Goal: Task Accomplishment & Management: Complete application form

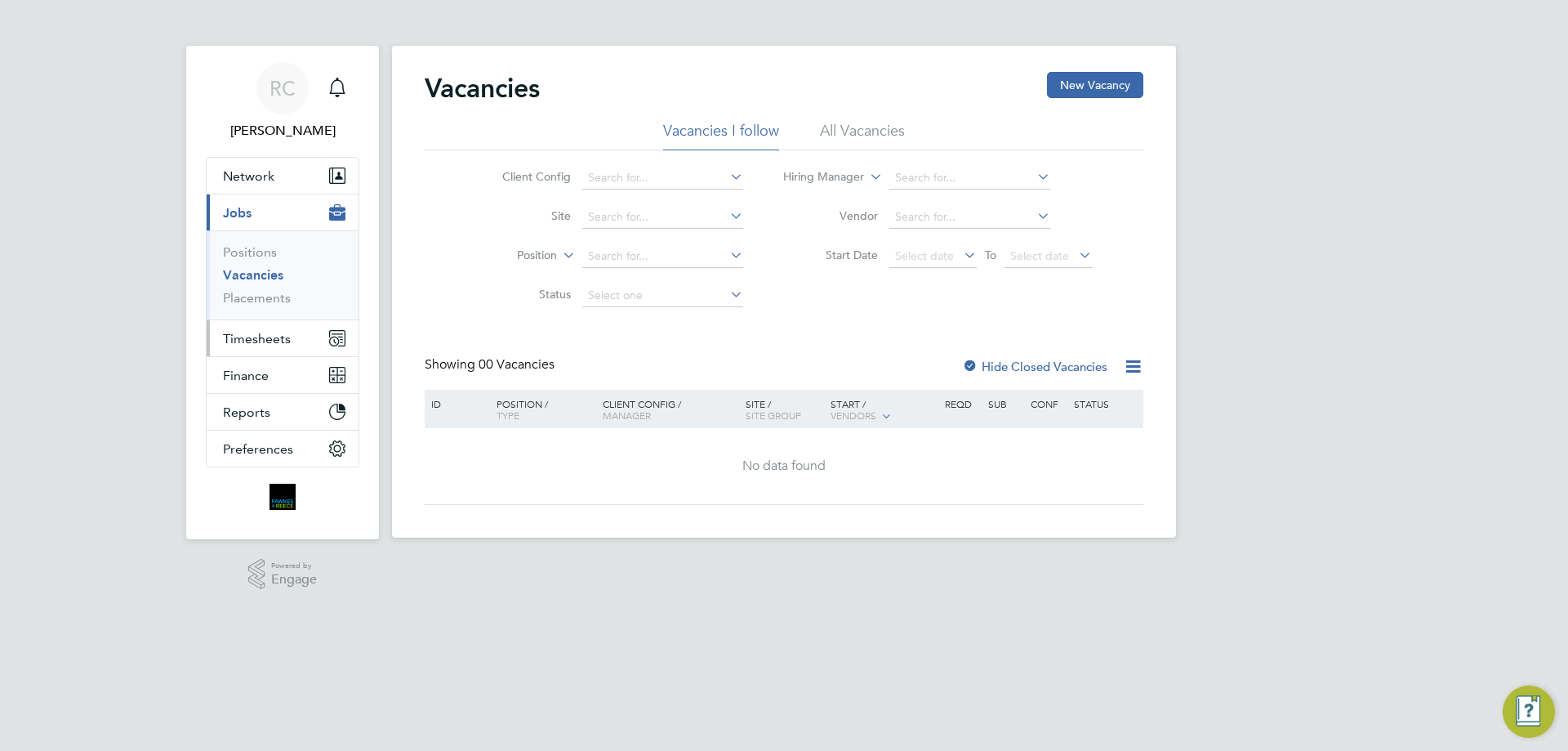
click at [250, 338] on span "Timesheets" at bounding box center [256, 339] width 67 height 16
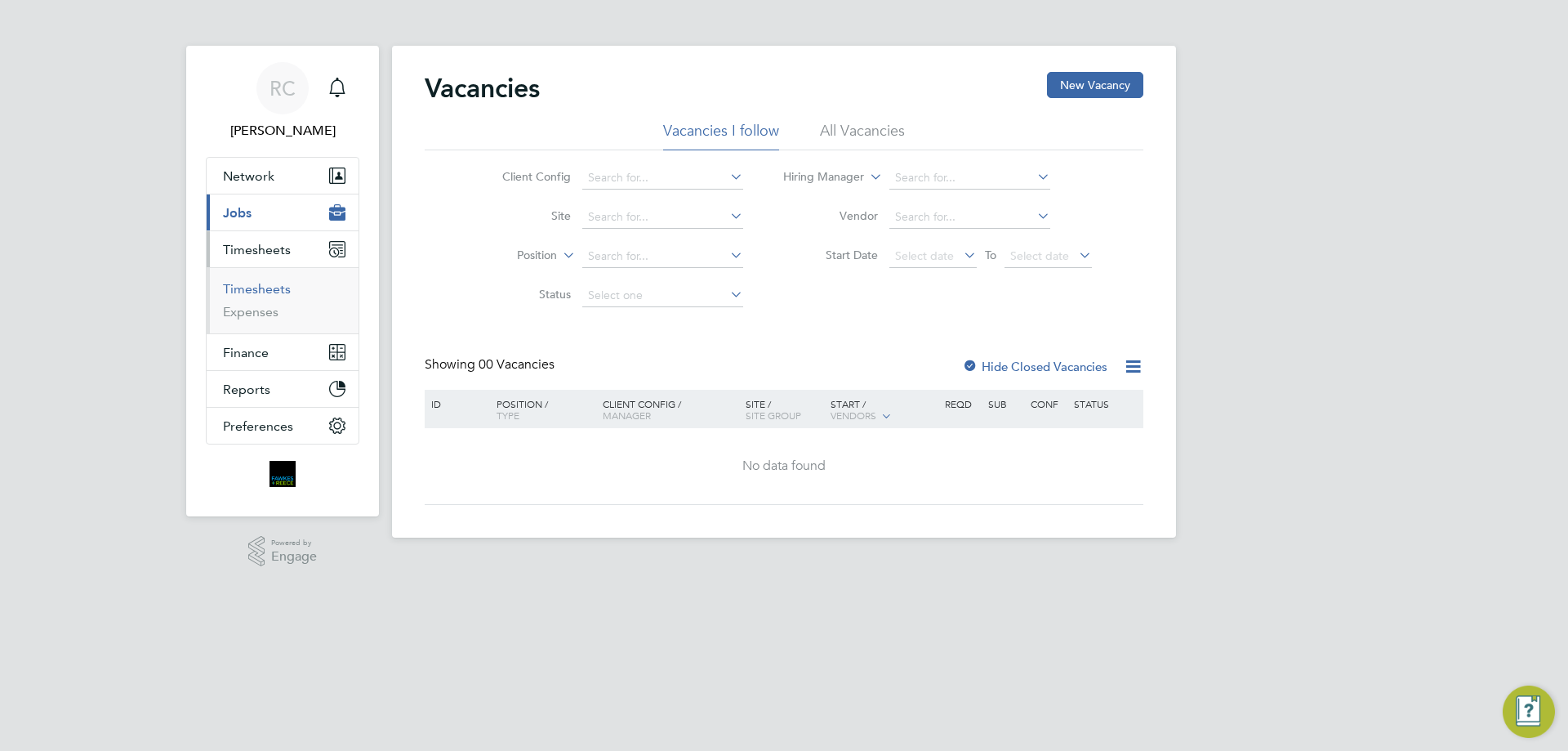
click at [261, 287] on link "Timesheets" at bounding box center [256, 289] width 67 height 16
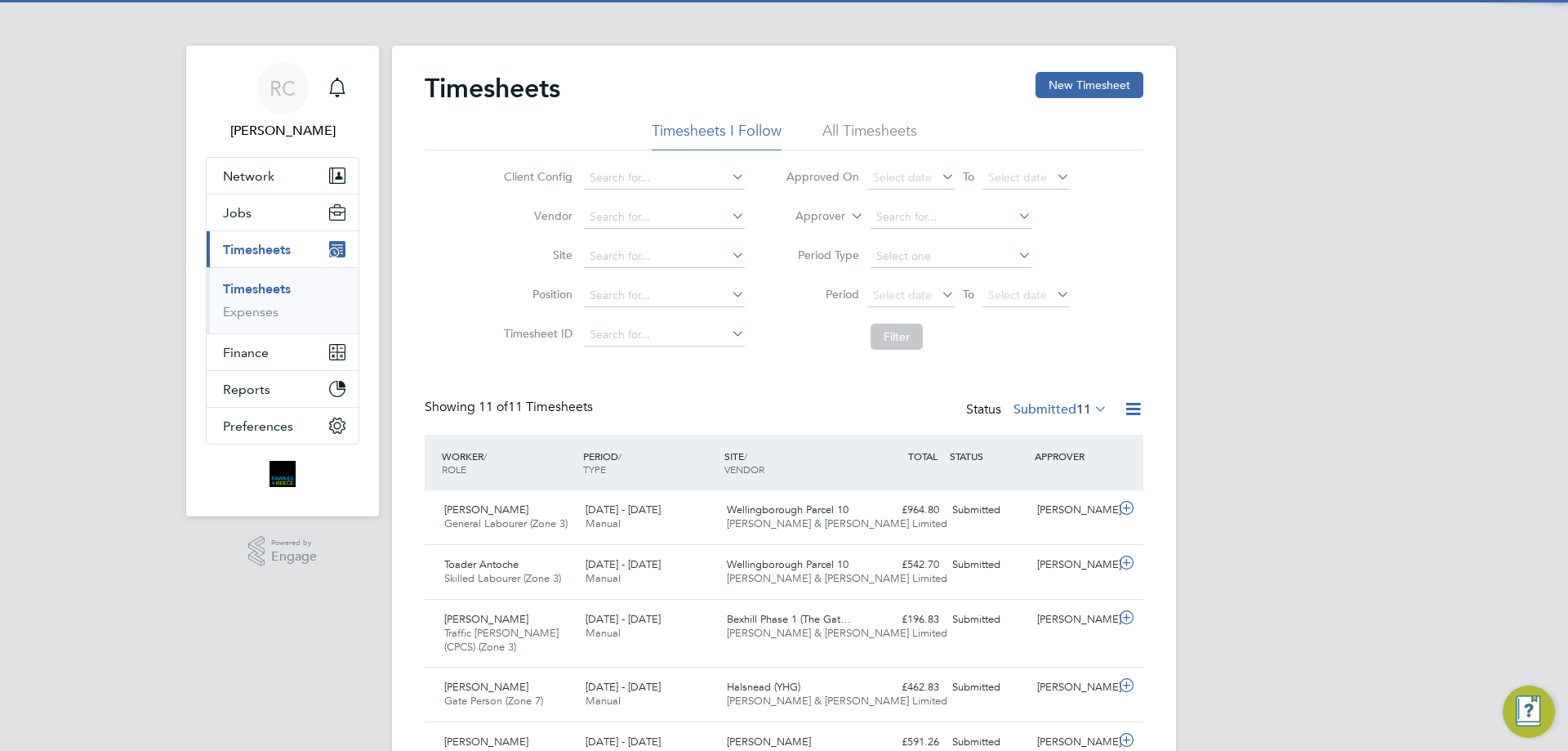
click at [900, 128] on li "All Timesheets" at bounding box center [869, 136] width 95 height 30
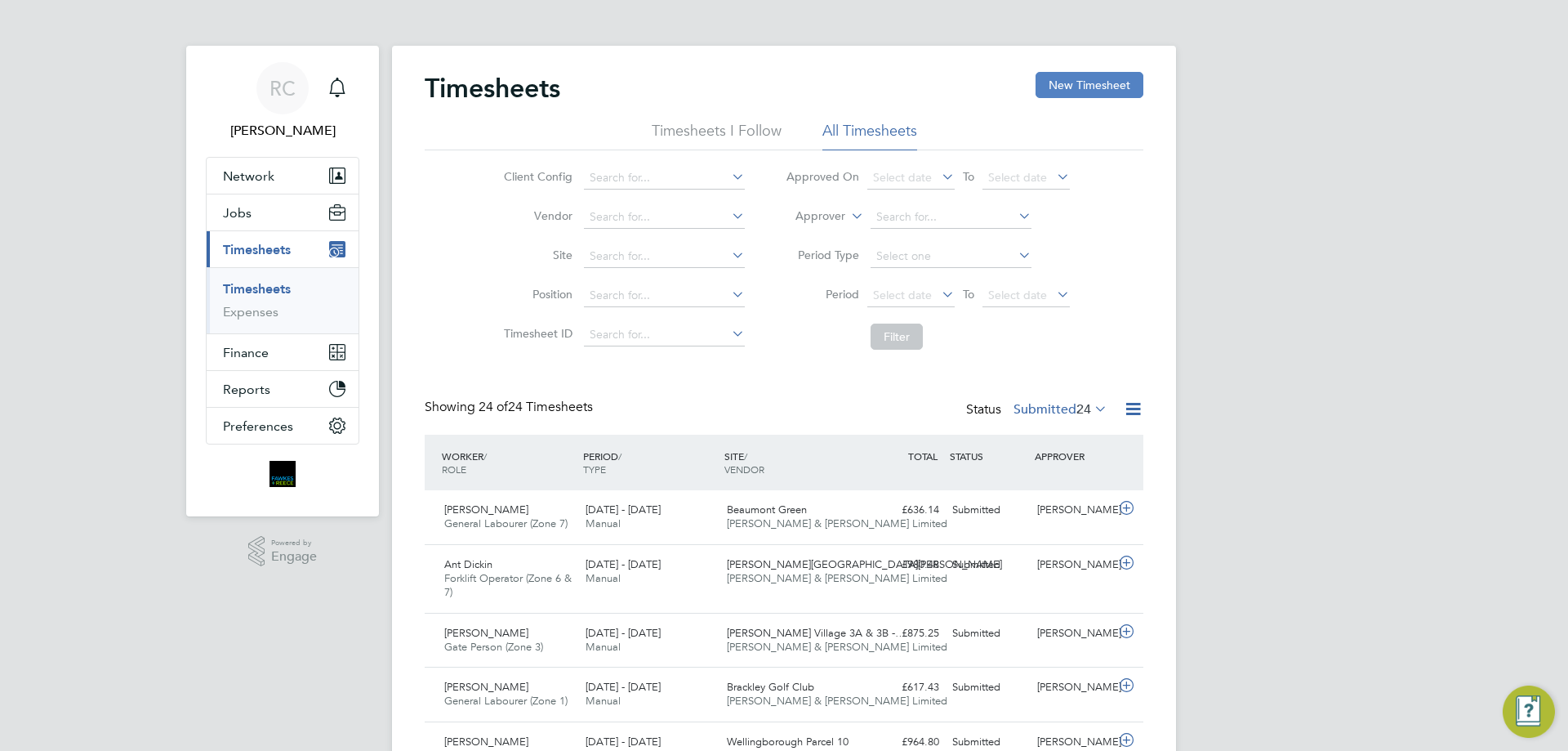
click at [1087, 93] on button "New Timesheet" at bounding box center [1088, 85] width 108 height 26
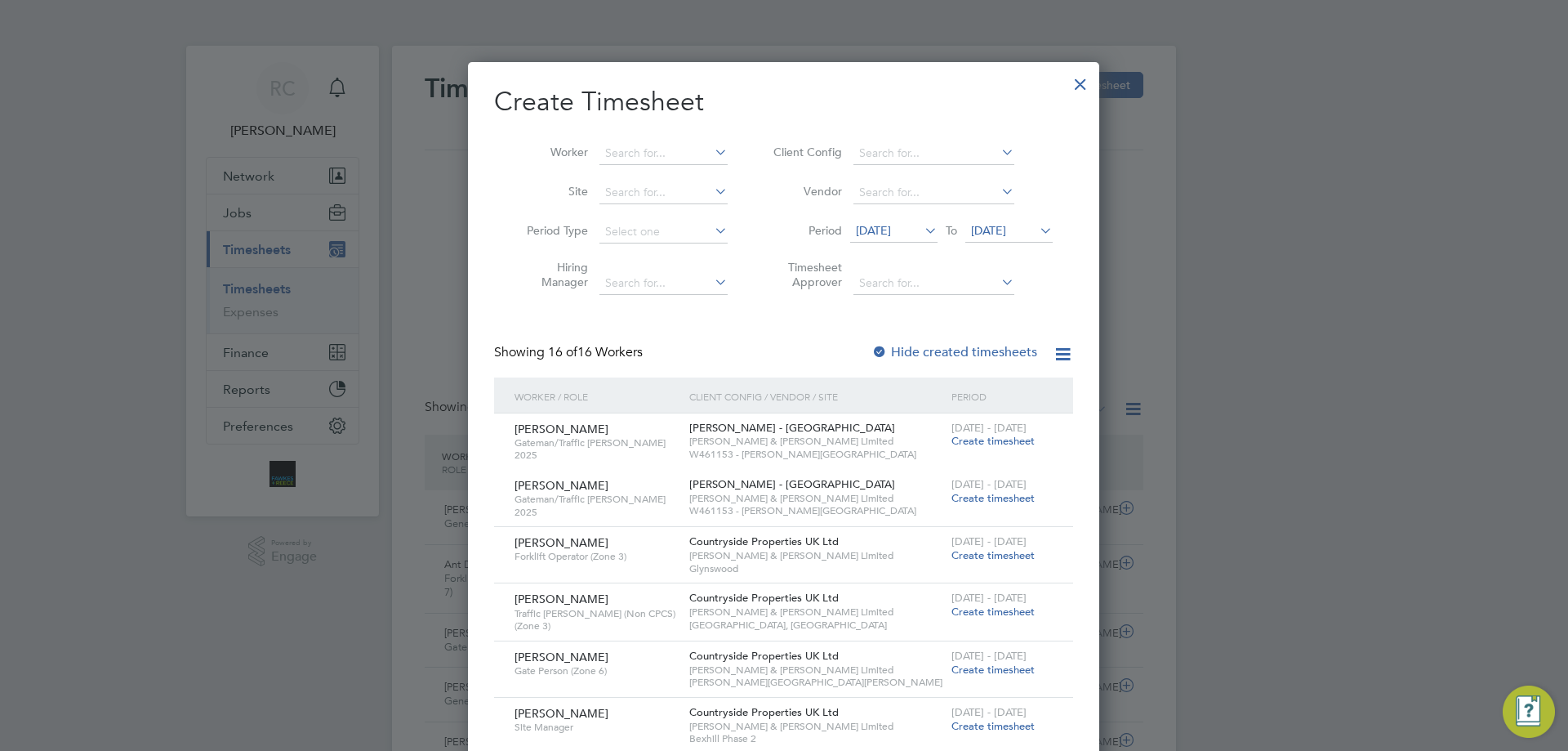
click at [1001, 223] on span "[DATE]" at bounding box center [989, 231] width 35 height 15
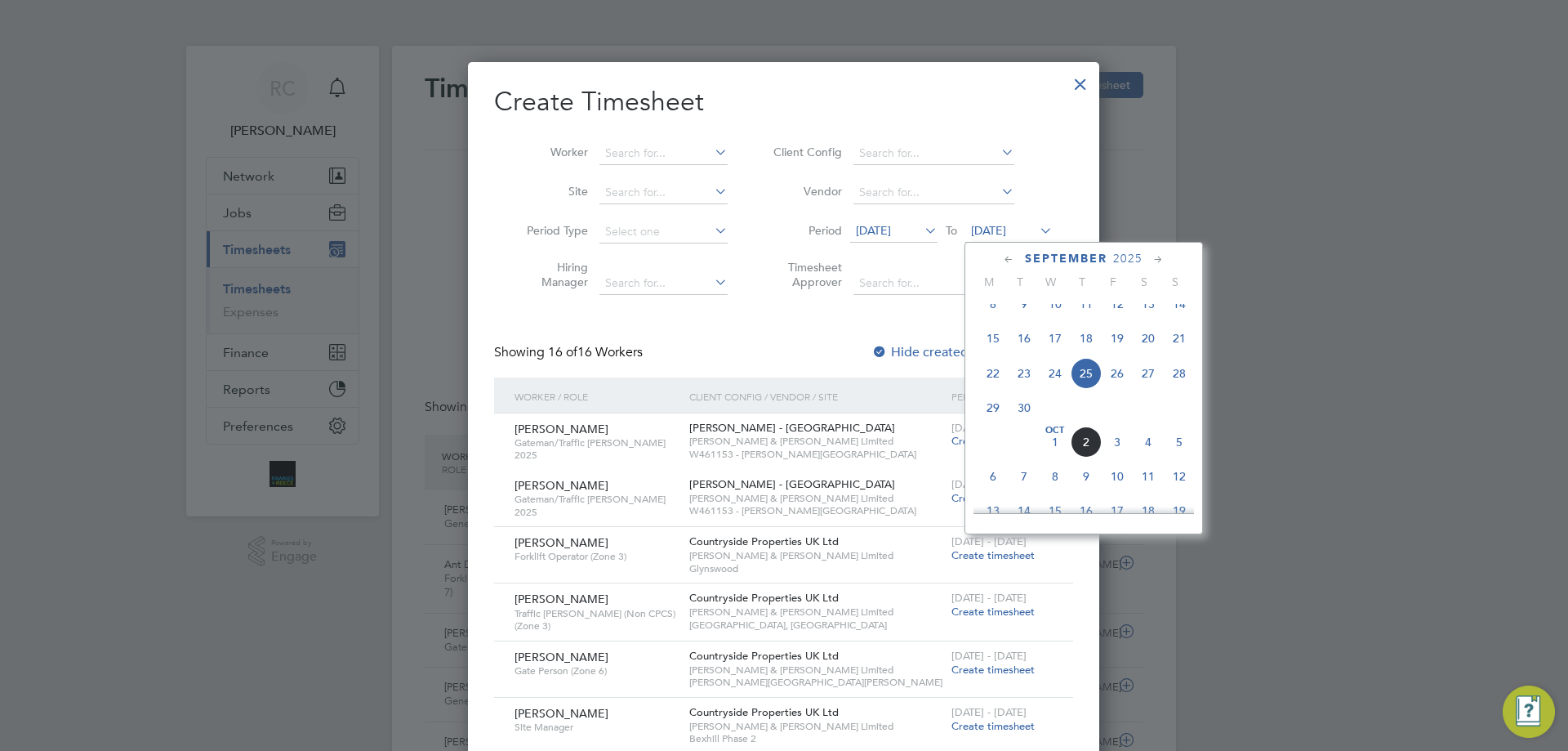
click at [1186, 388] on span "28" at bounding box center [1179, 374] width 31 height 31
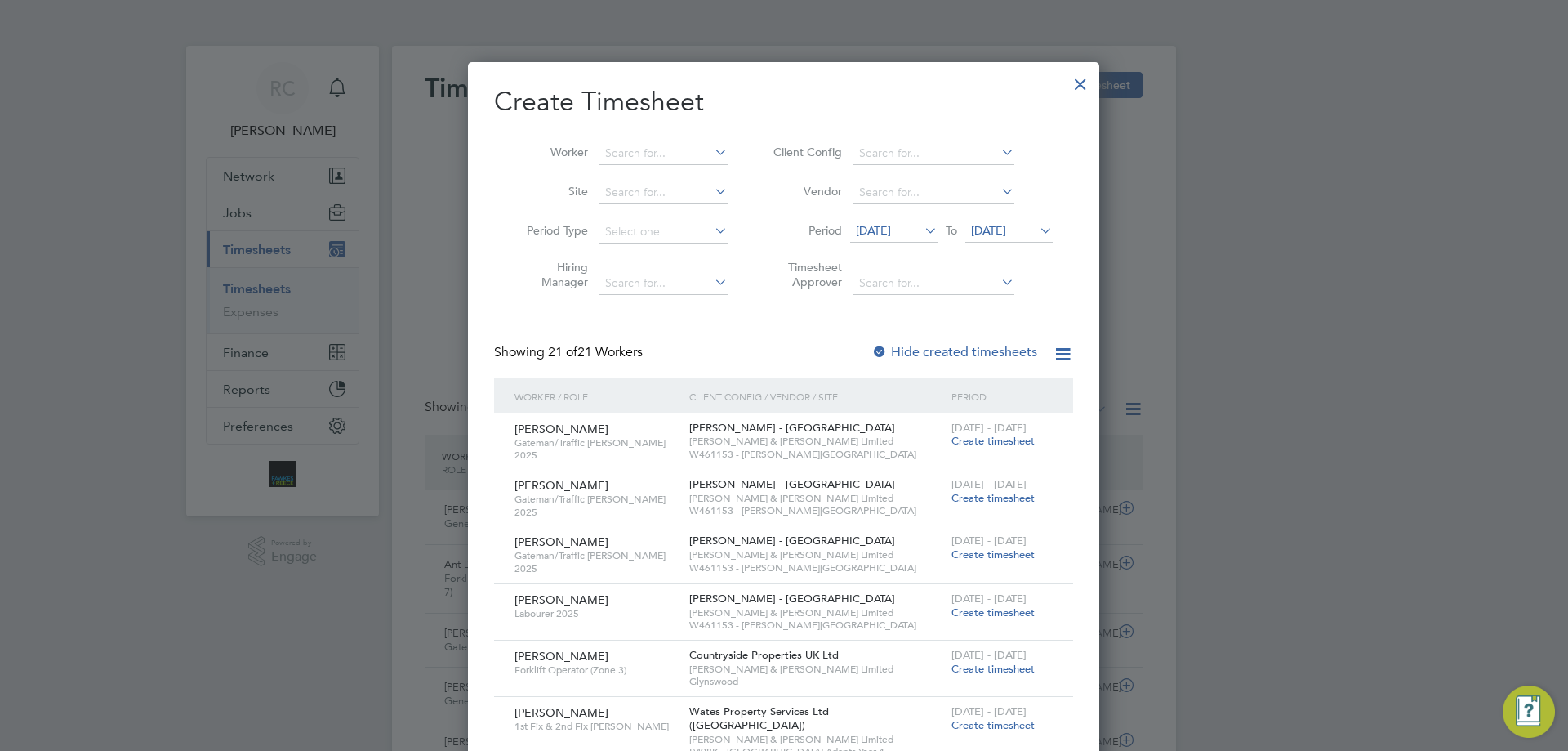
drag, startPoint x: 879, startPoint y: 349, endPoint x: 842, endPoint y: 311, distance: 53.0
click at [879, 350] on div at bounding box center [880, 353] width 17 height 17
click at [615, 146] on input at bounding box center [663, 153] width 128 height 23
click at [636, 174] on li "[PERSON_NAME] n" at bounding box center [676, 175] width 156 height 22
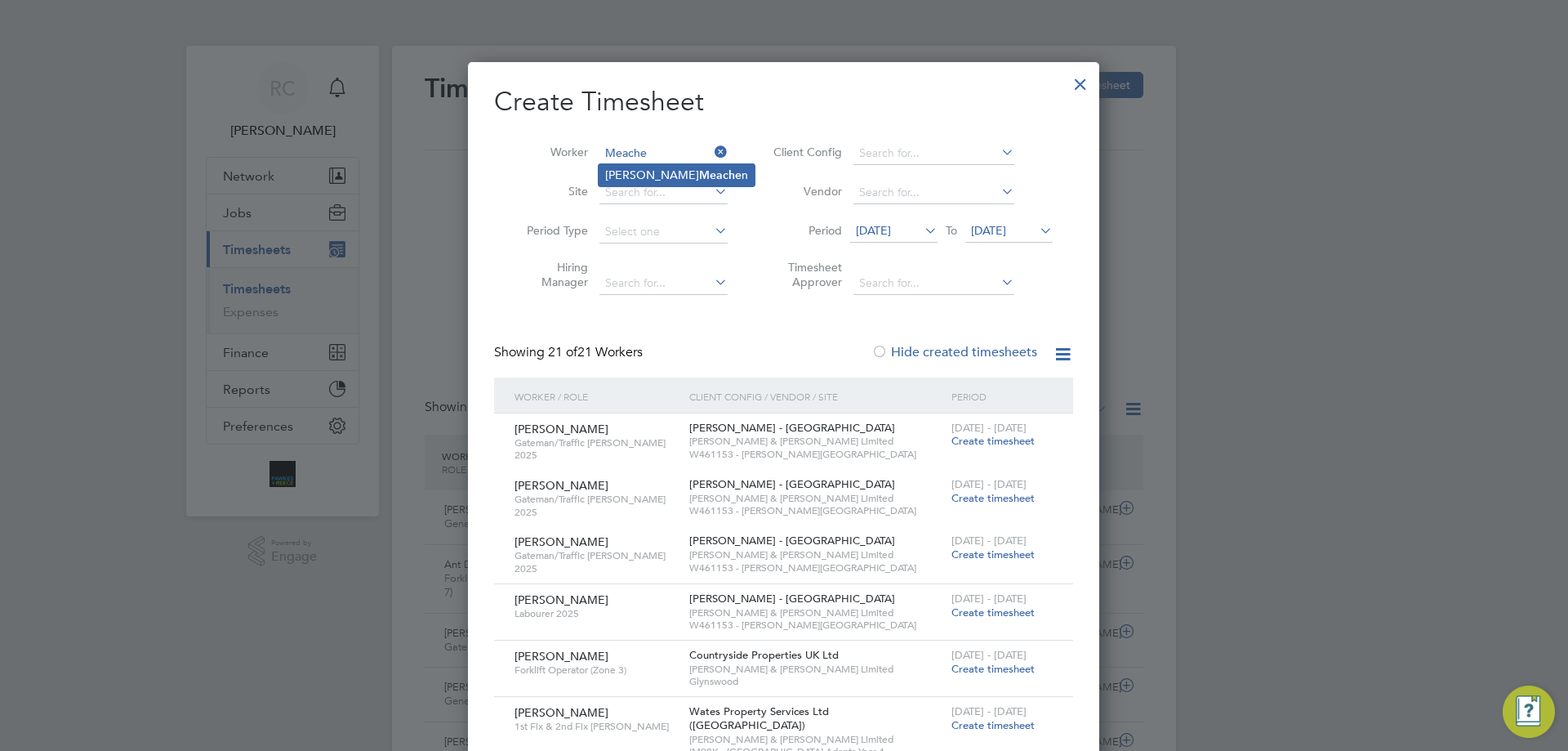
type input "[PERSON_NAME]"
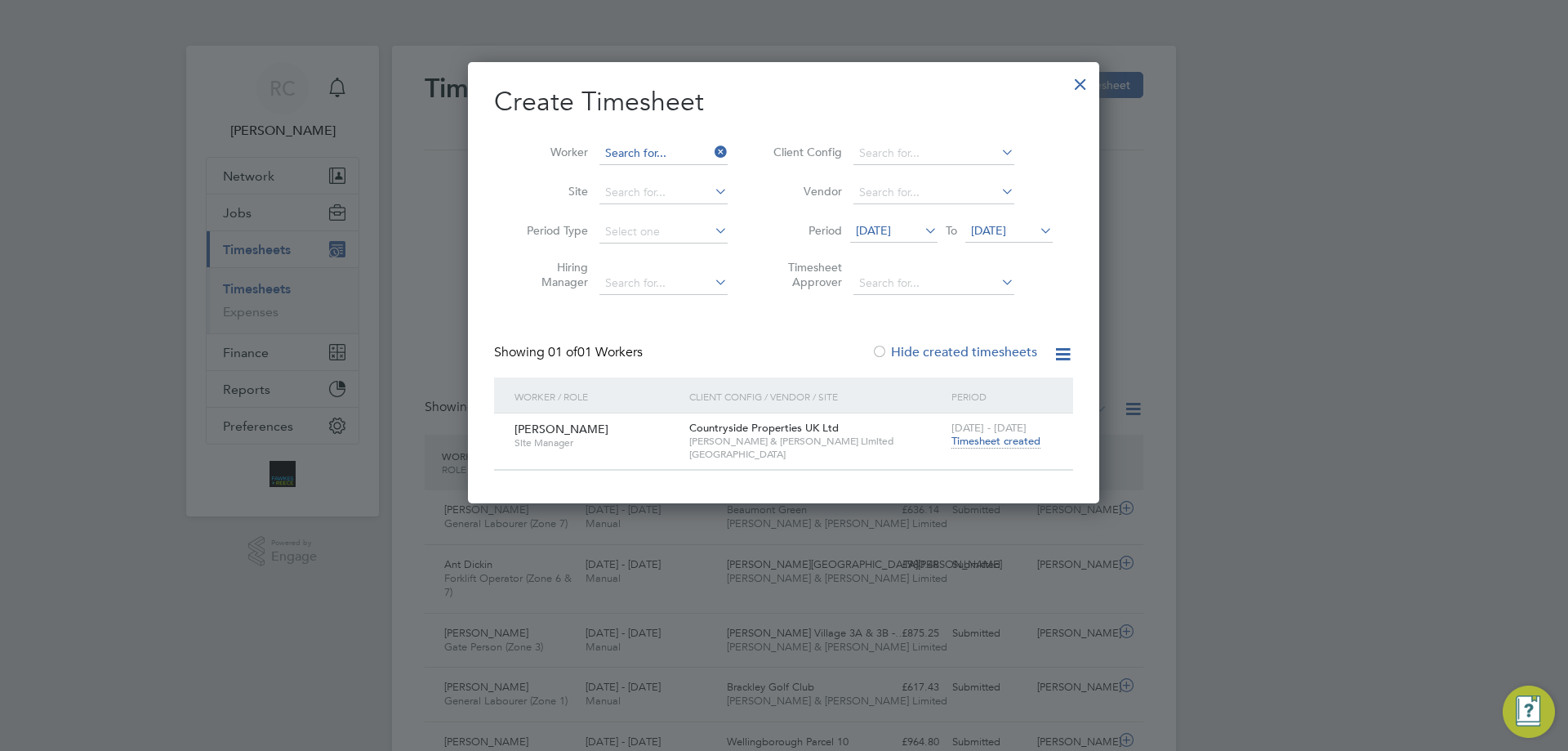
click at [684, 149] on input at bounding box center [663, 153] width 128 height 23
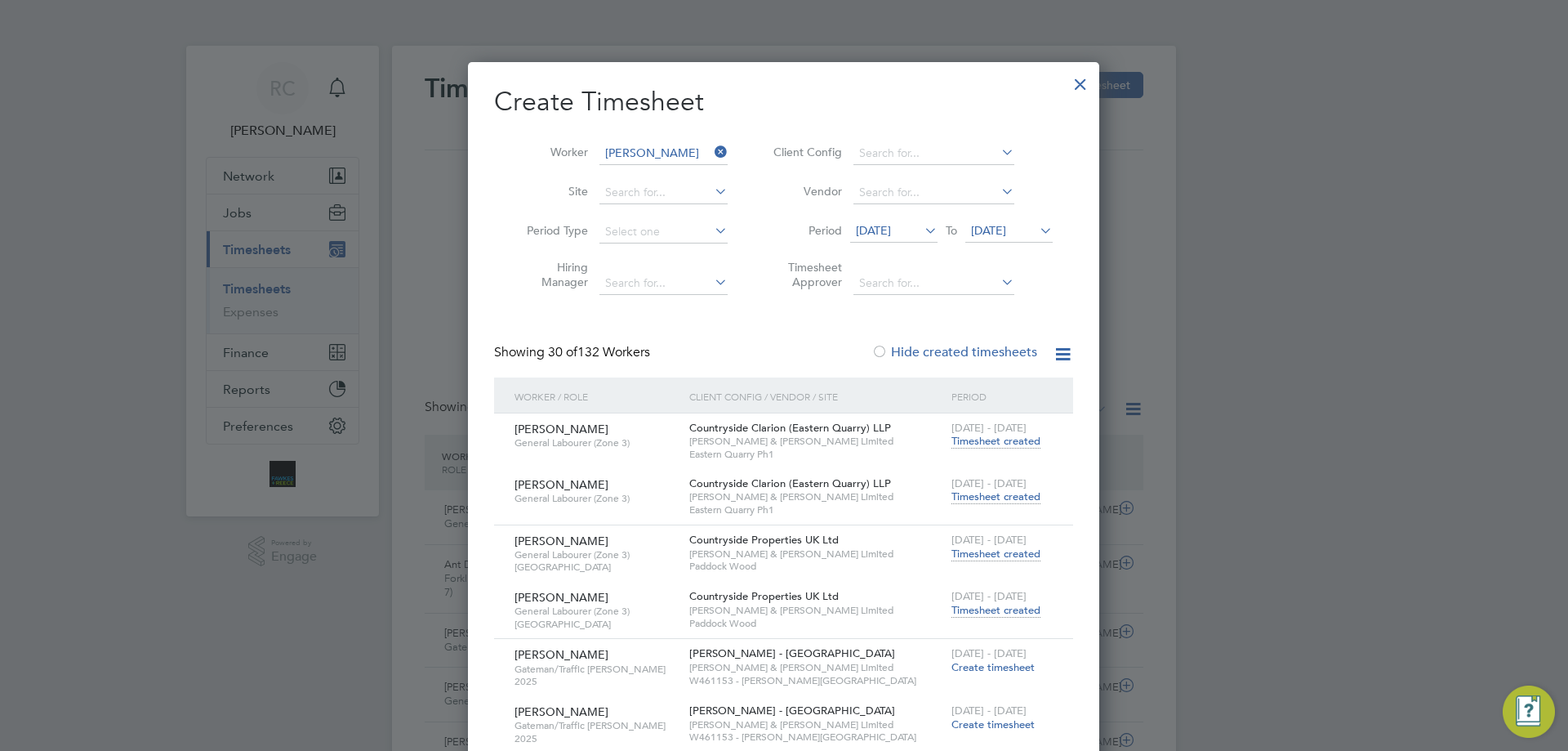
click at [703, 170] on b "Ow" at bounding box center [712, 174] width 18 height 14
type input "[PERSON_NAME]"
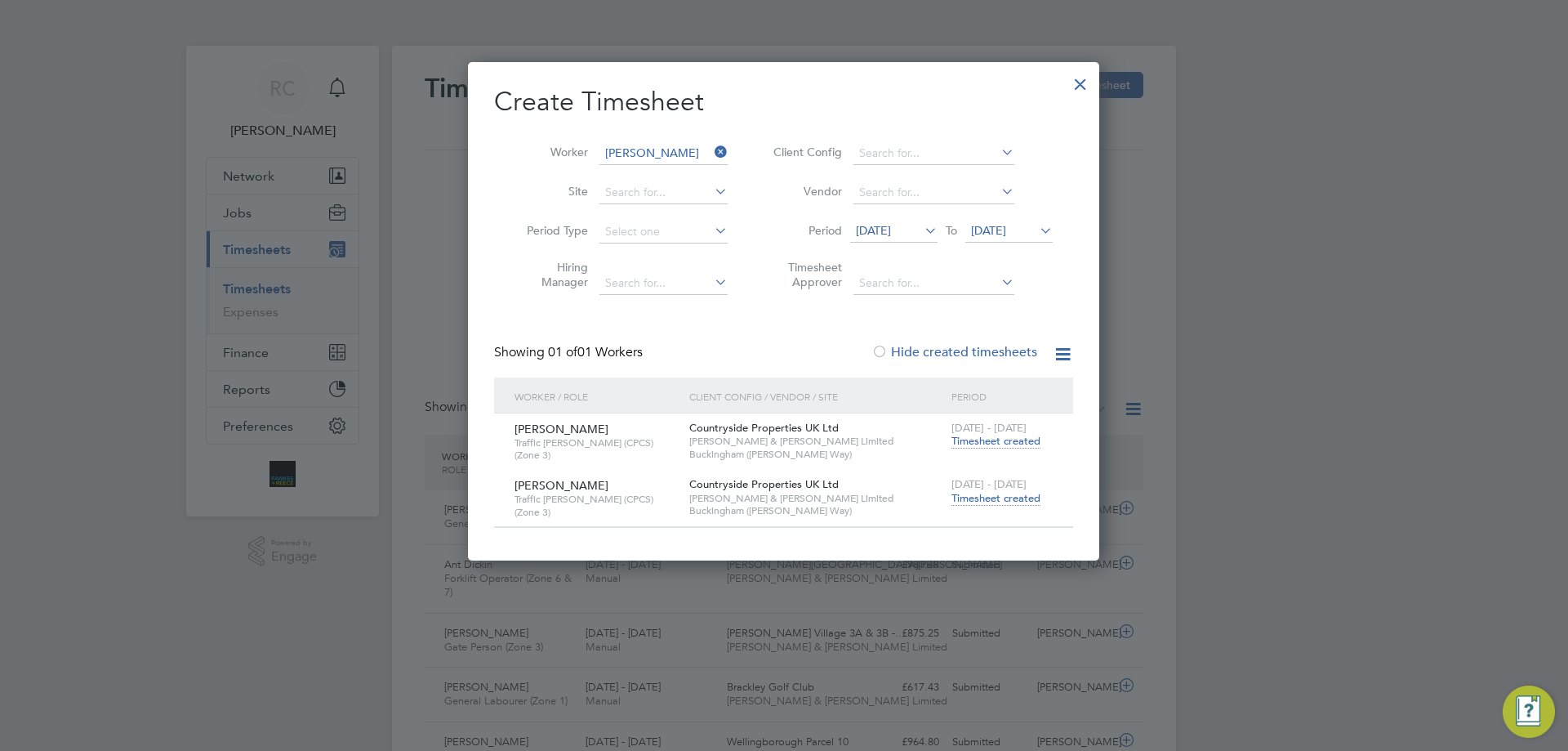
click at [1021, 495] on span "Timesheet created" at bounding box center [995, 498] width 89 height 15
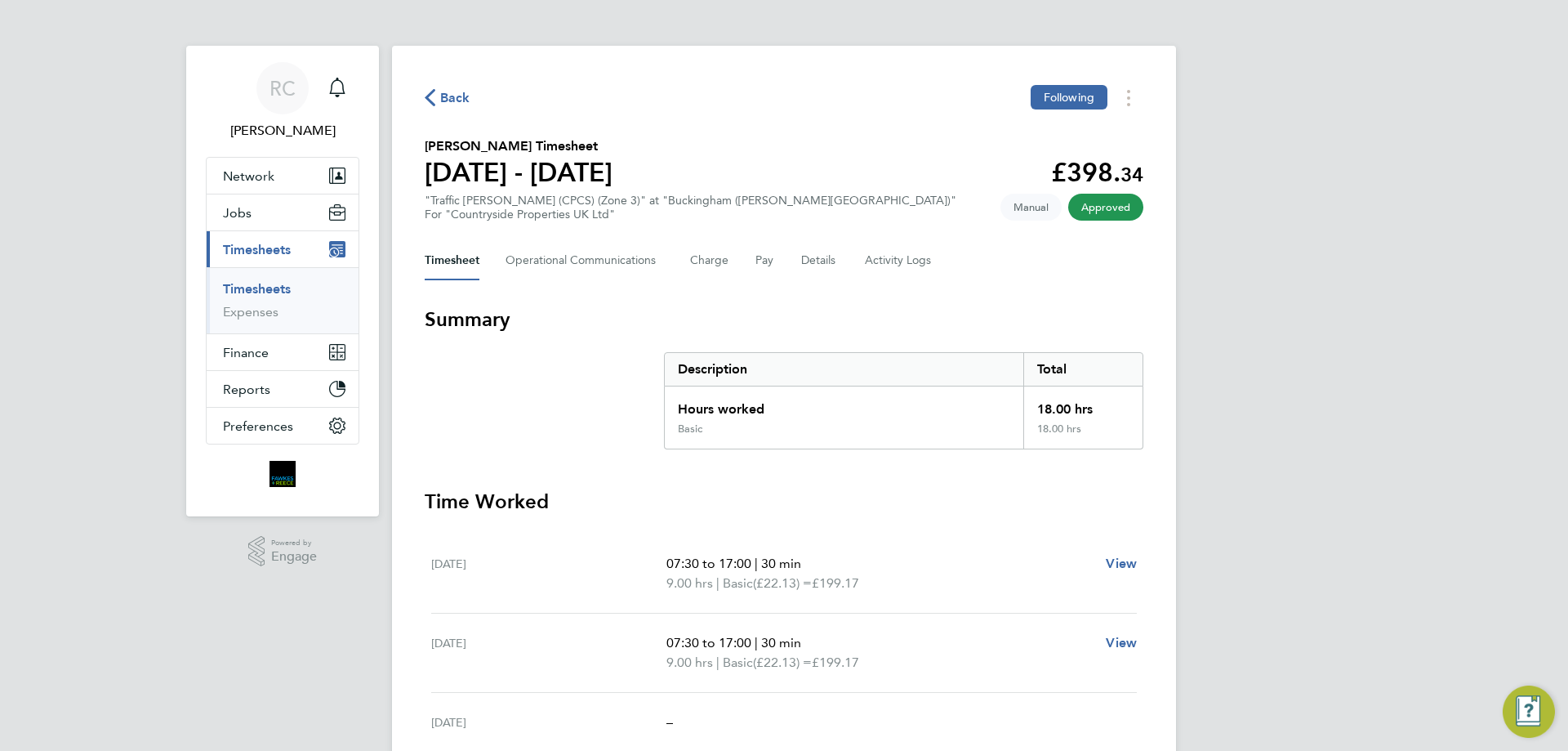
click at [248, 292] on link "Timesheets" at bounding box center [256, 289] width 67 height 16
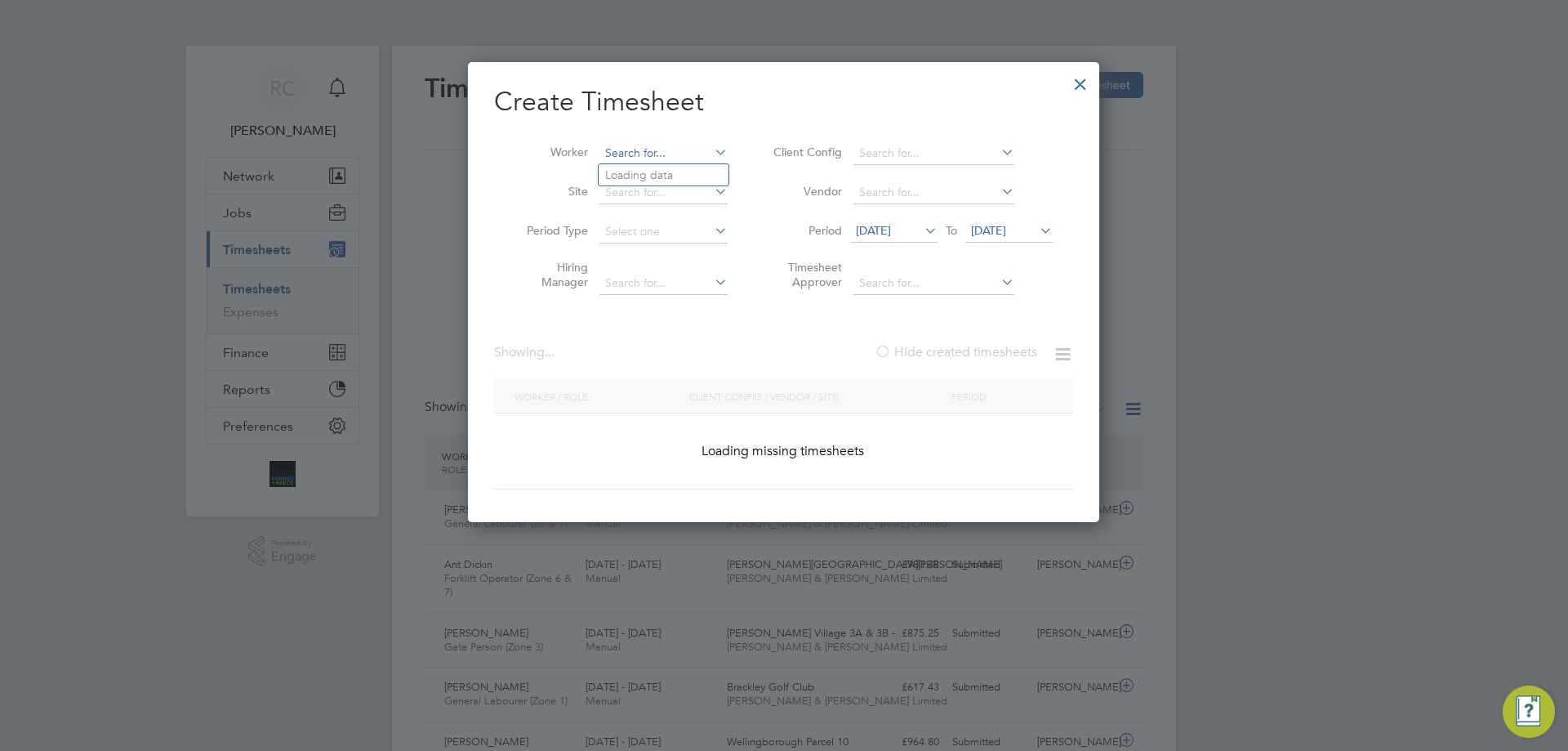
click at [650, 147] on input at bounding box center [663, 153] width 128 height 23
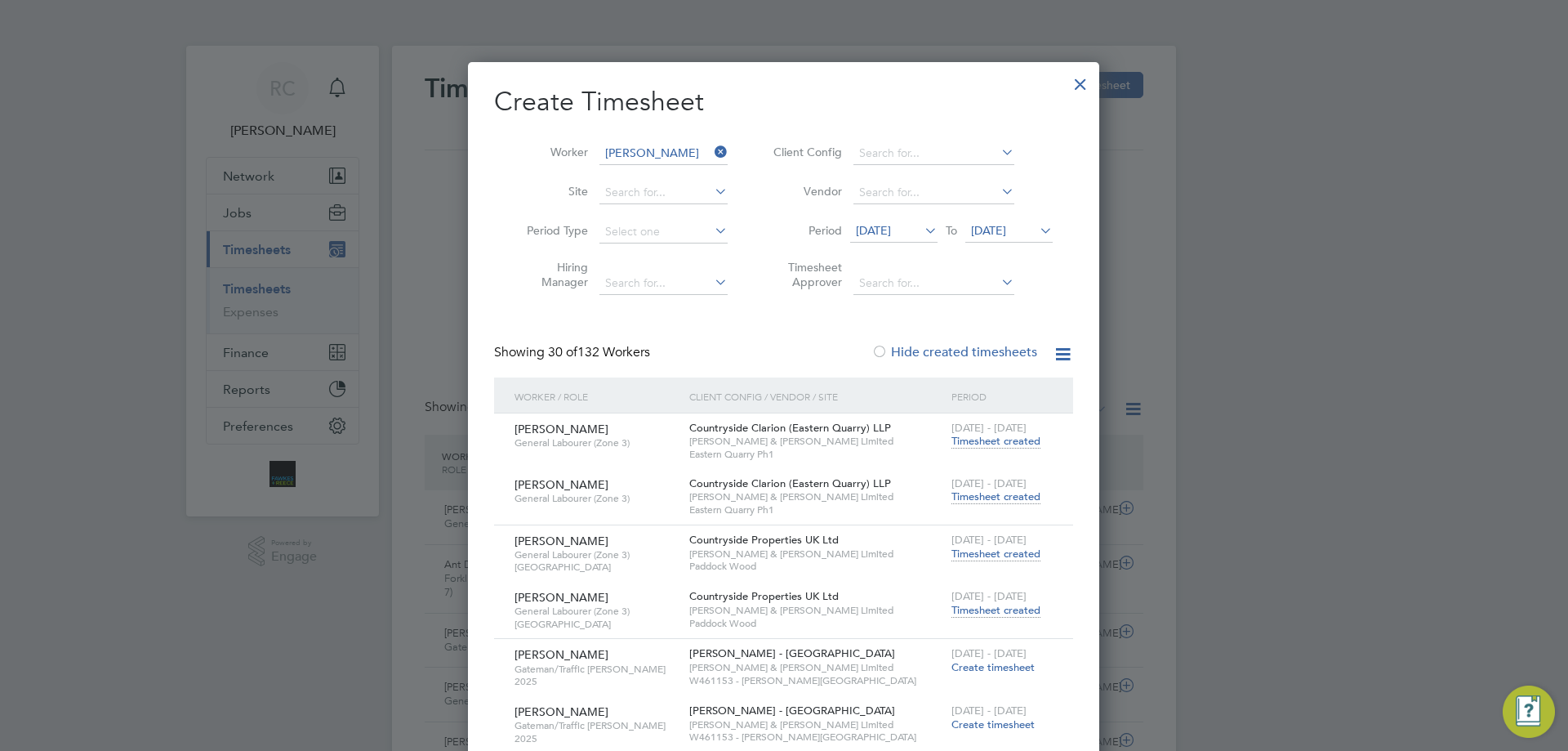
click at [641, 173] on b "[PERSON_NAME]" at bounding box center [683, 174] width 95 height 14
type input "[PERSON_NAME]"
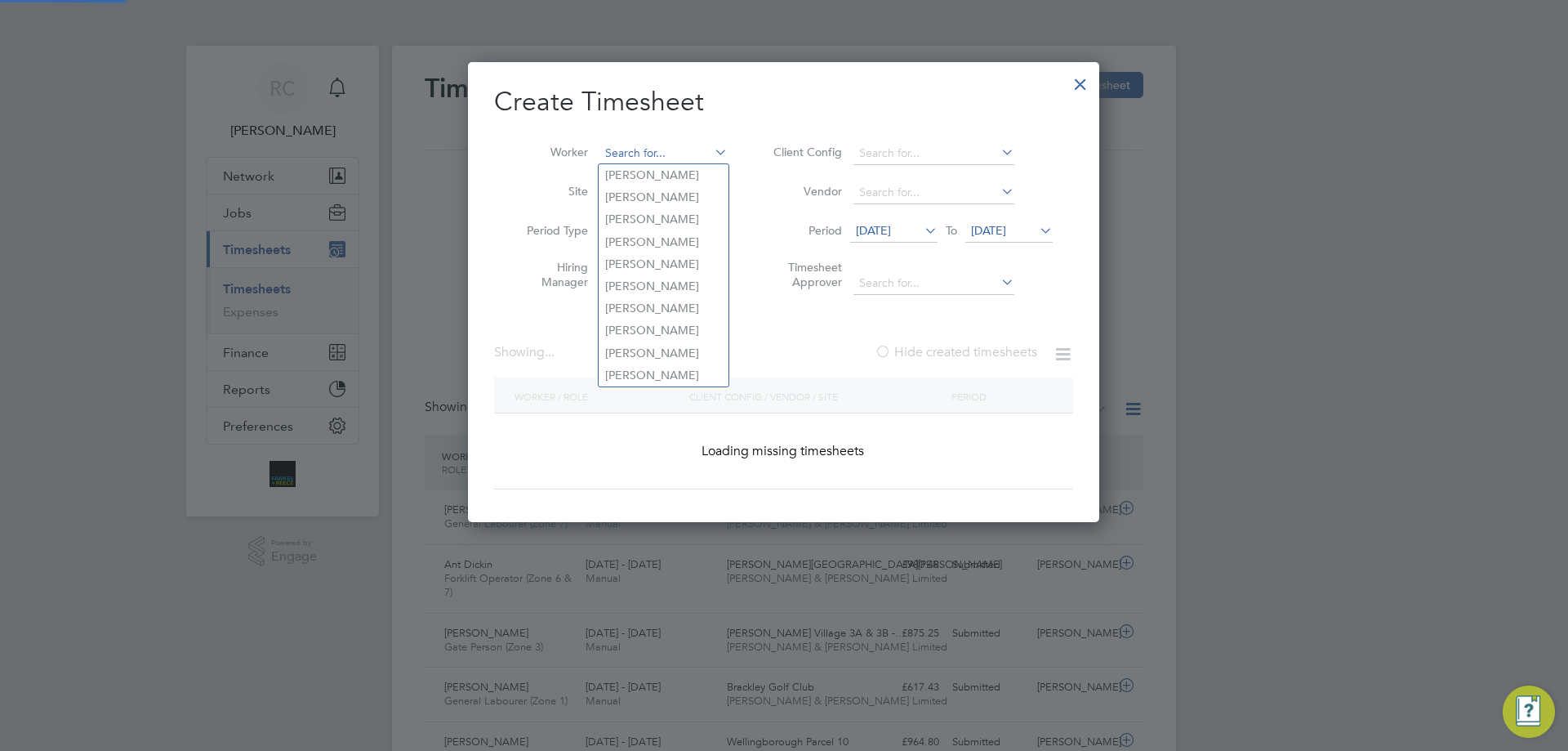
click at [667, 152] on input at bounding box center [663, 153] width 128 height 23
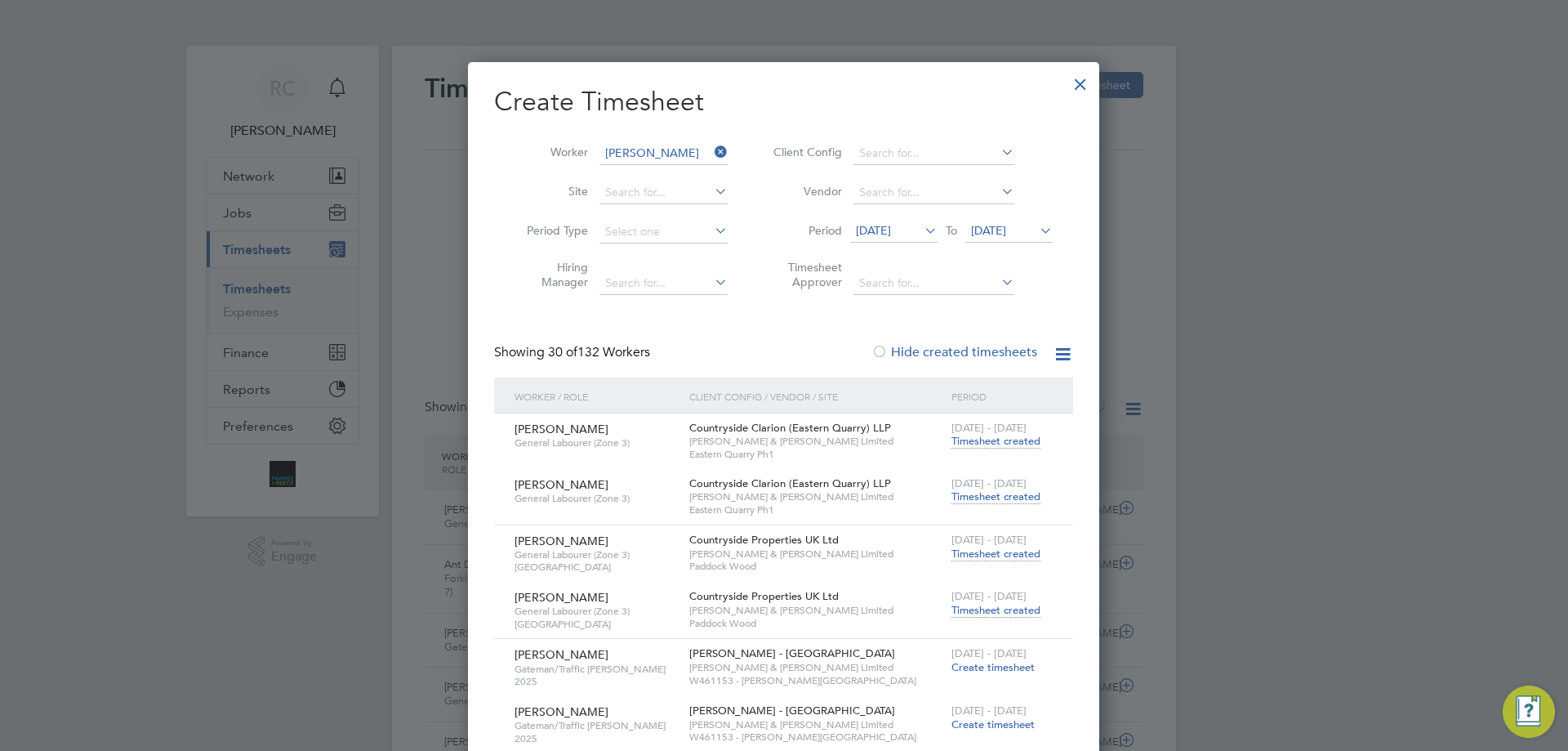
click at [662, 232] on li "[PERSON_NAME] mpson" at bounding box center [663, 243] width 130 height 22
type input "[PERSON_NAME]"
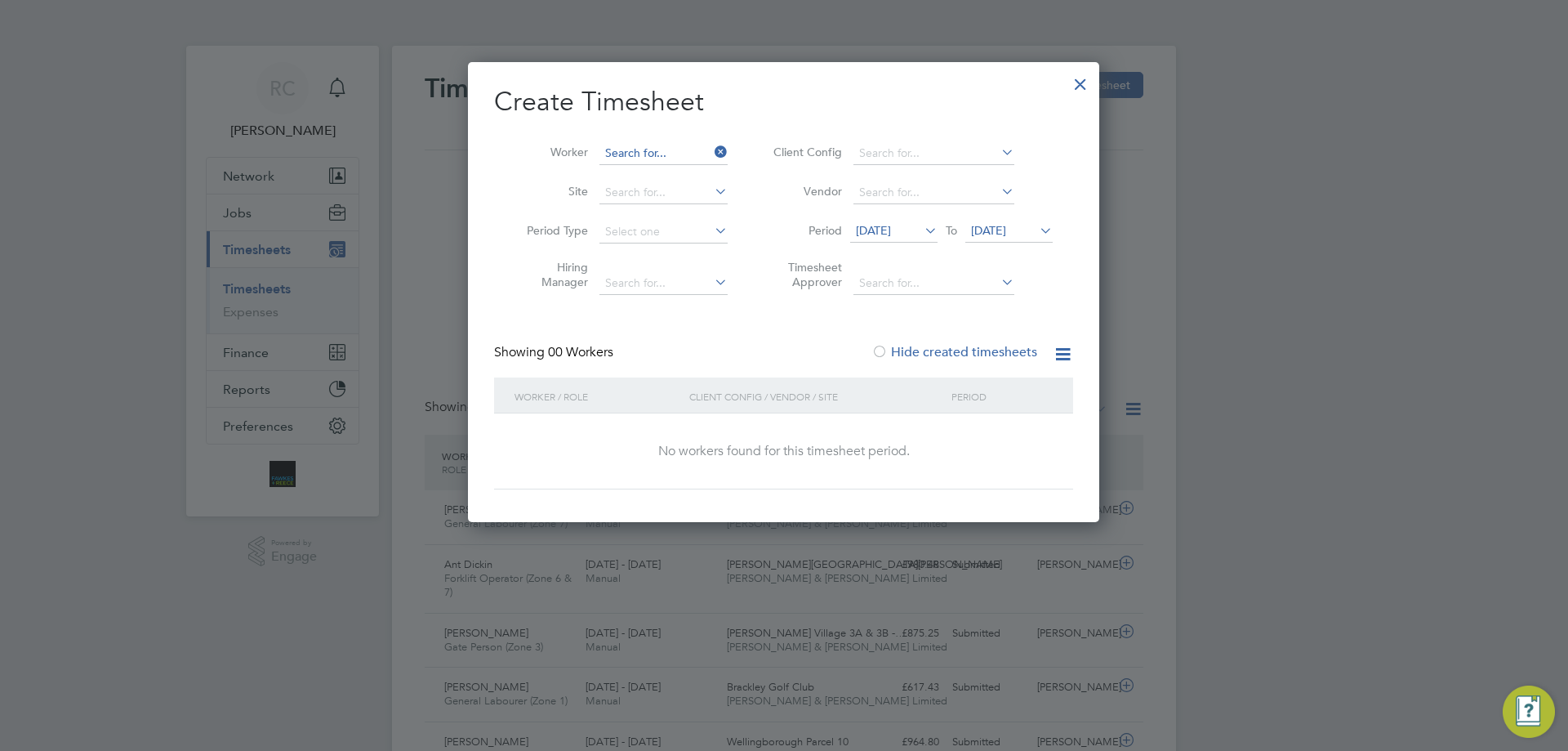
click at [667, 156] on input at bounding box center [663, 153] width 128 height 23
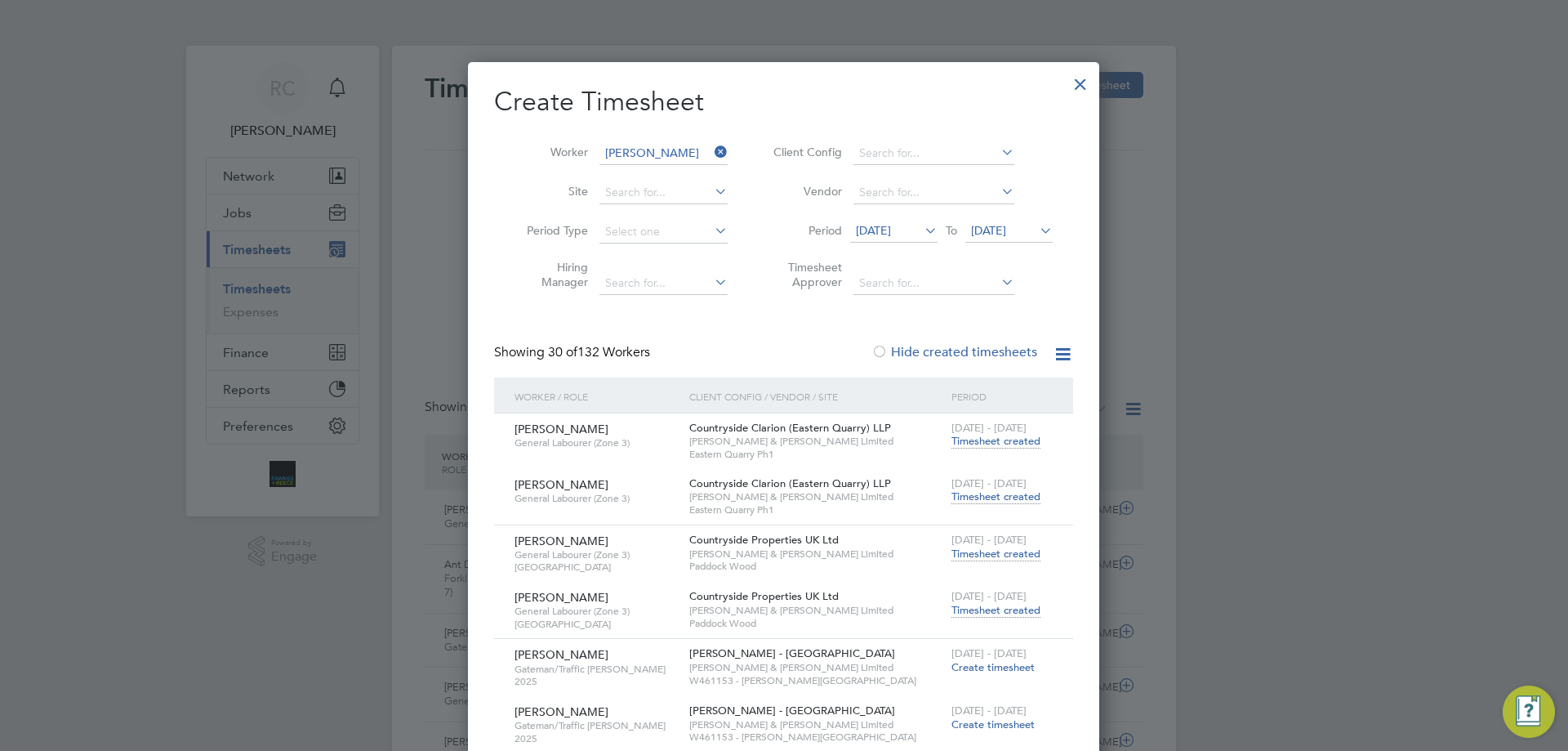
click at [652, 191] on b "Thomp" at bounding box center [655, 197] width 38 height 14
type input "[PERSON_NAME]"
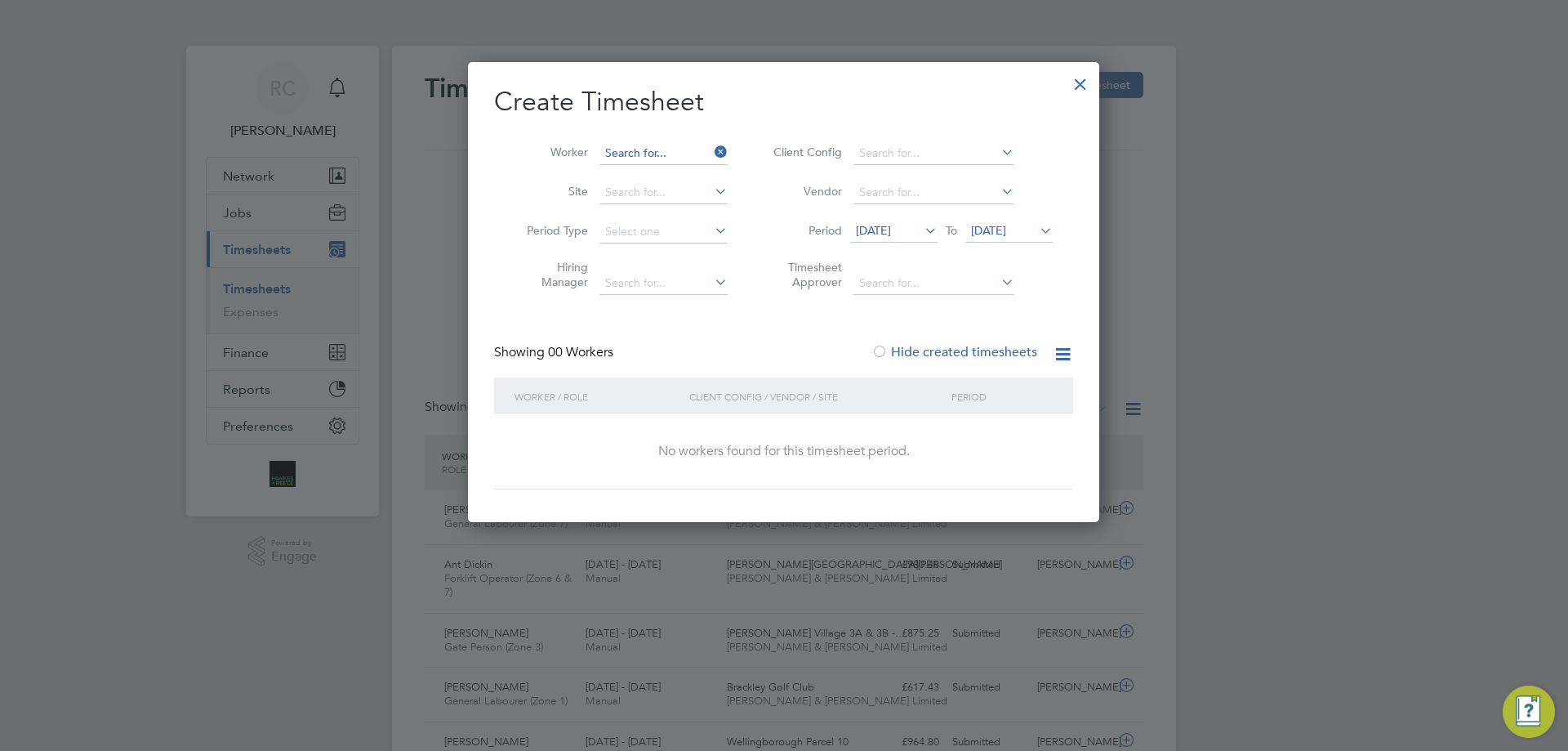
click at [664, 147] on input at bounding box center [663, 153] width 128 height 23
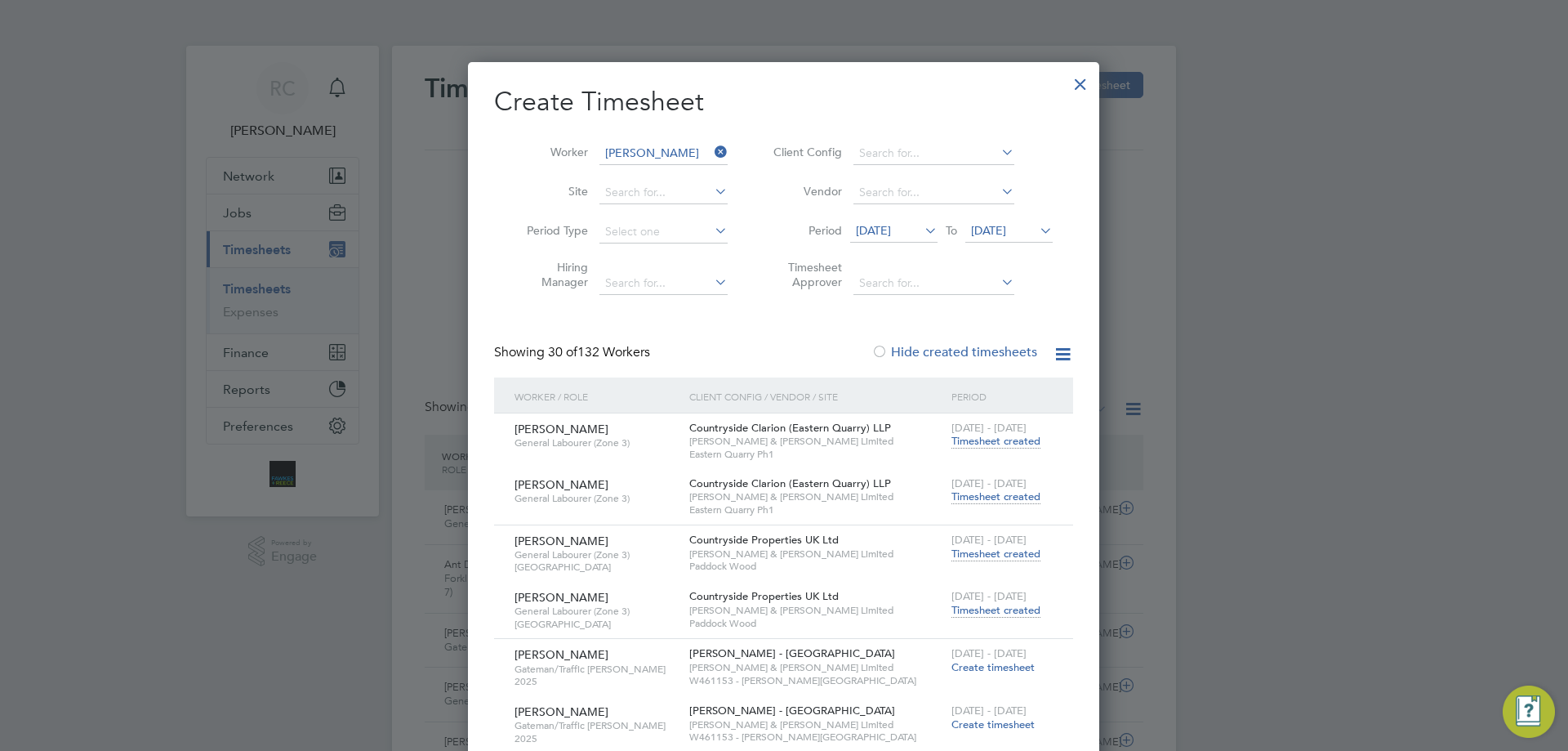
click at [649, 169] on b "Thomp" at bounding box center [655, 174] width 38 height 14
type input "[PERSON_NAME]"
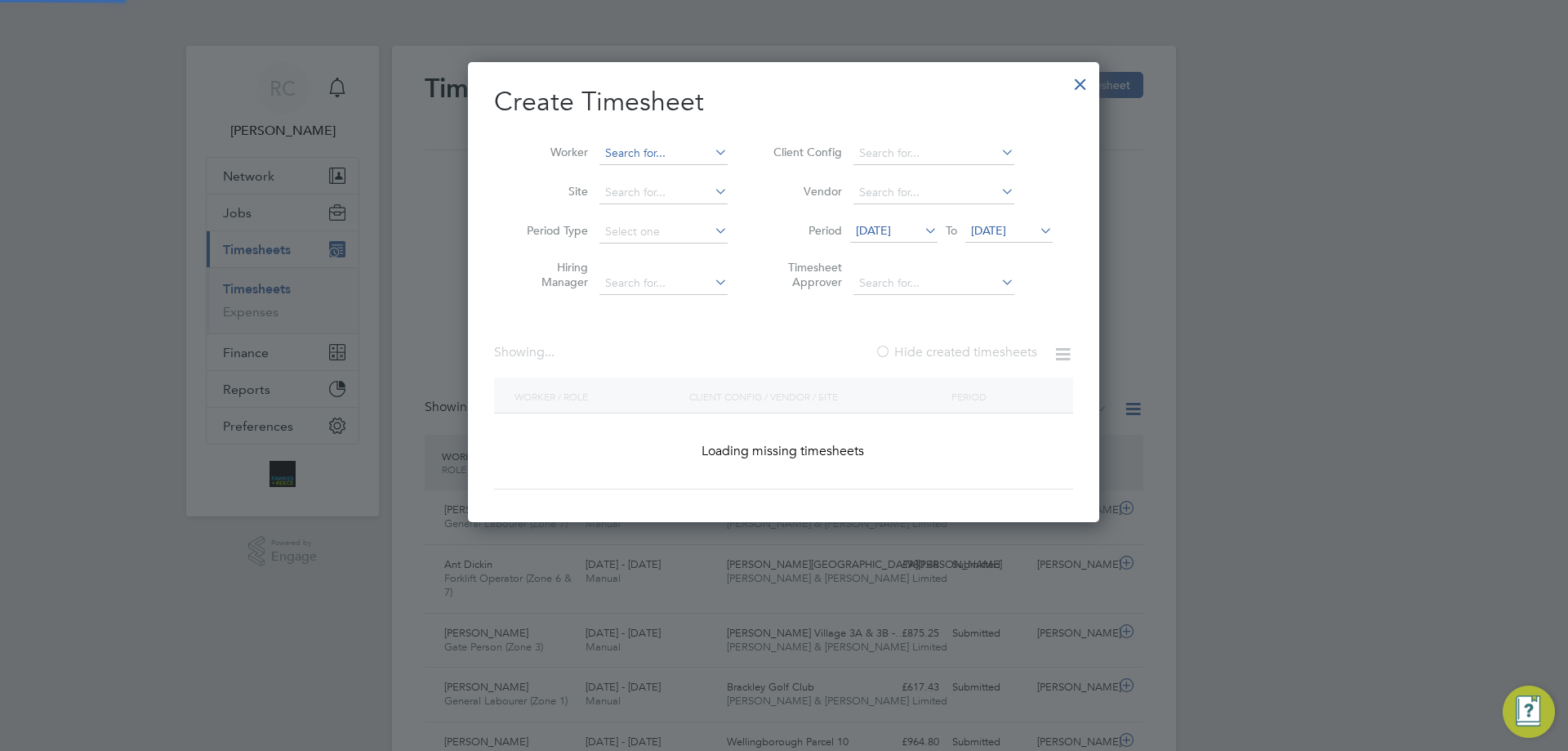
click at [657, 152] on input at bounding box center [663, 153] width 128 height 23
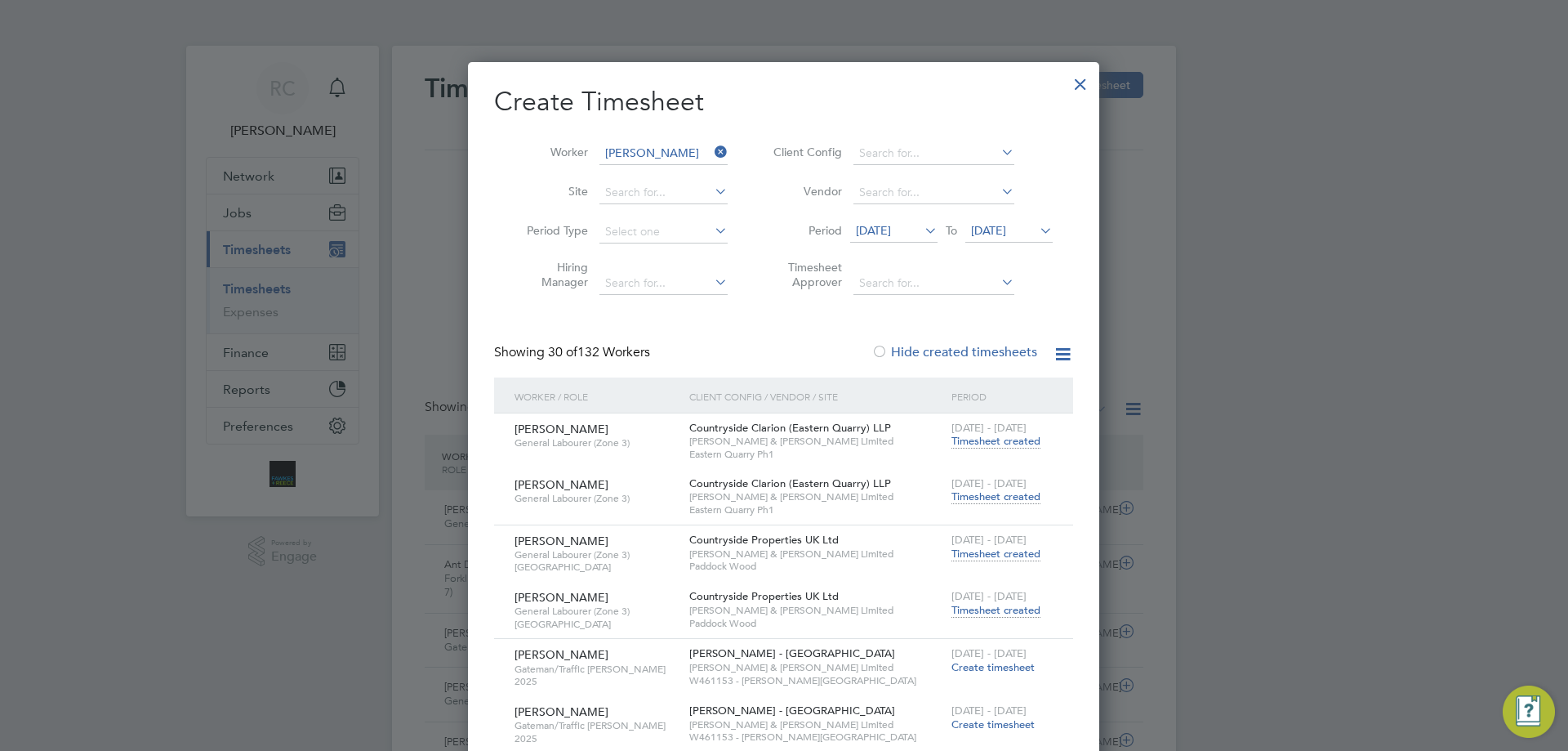
click at [661, 237] on li "[PERSON_NAME] mpson" at bounding box center [663, 243] width 130 height 22
type input "[PERSON_NAME]"
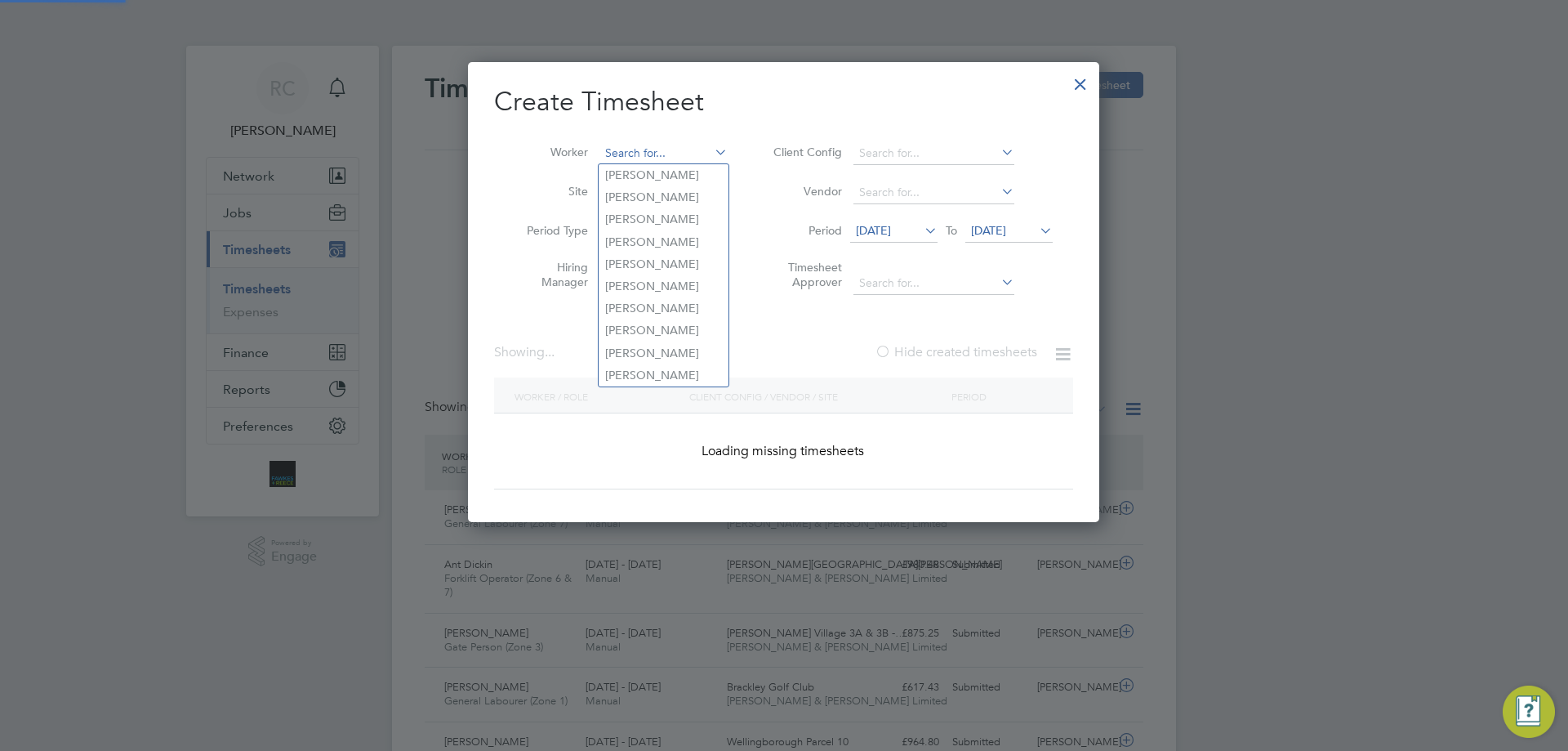
click at [640, 143] on input at bounding box center [663, 153] width 128 height 23
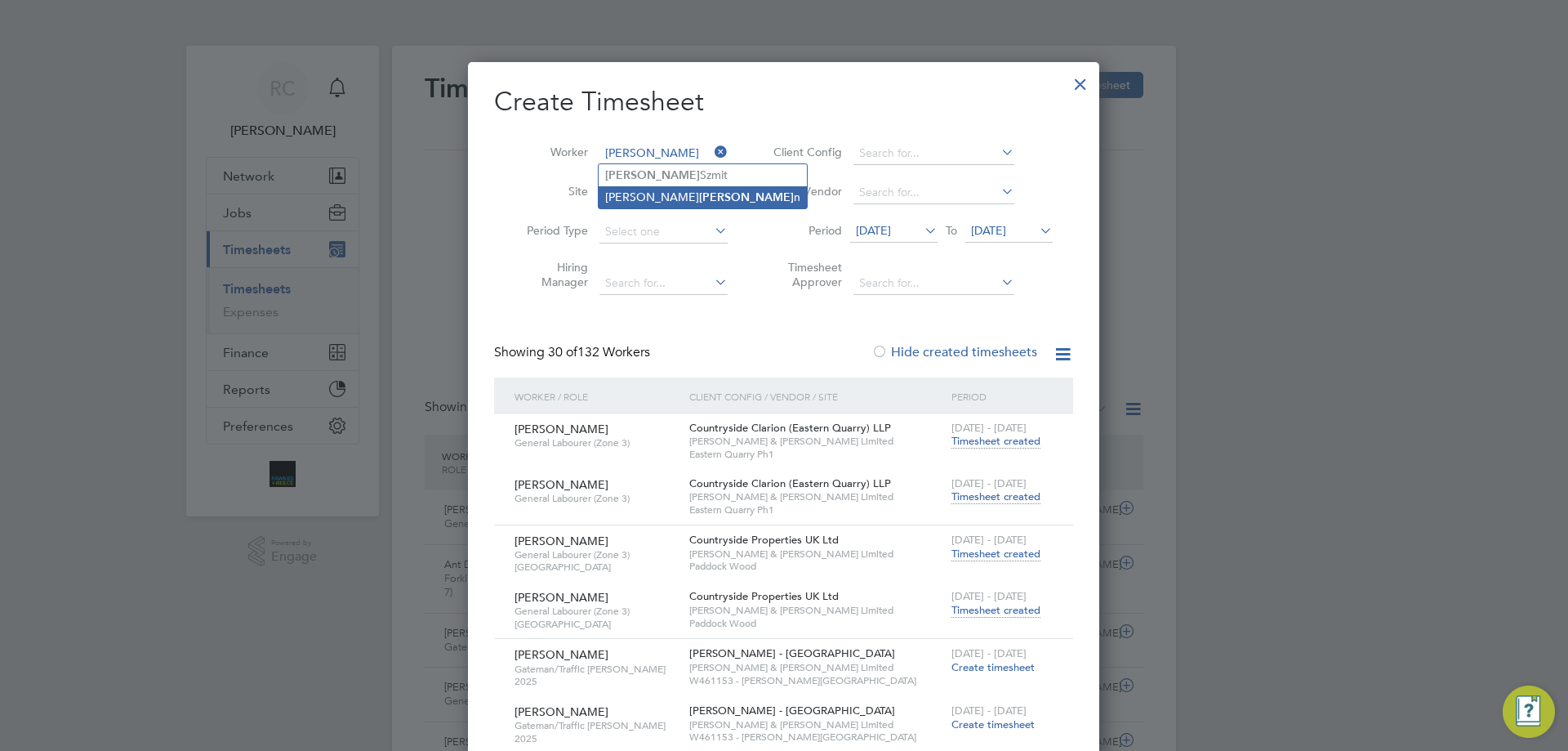
click at [699, 194] on b "[PERSON_NAME]" at bounding box center [746, 197] width 95 height 14
type input "[PERSON_NAME]"
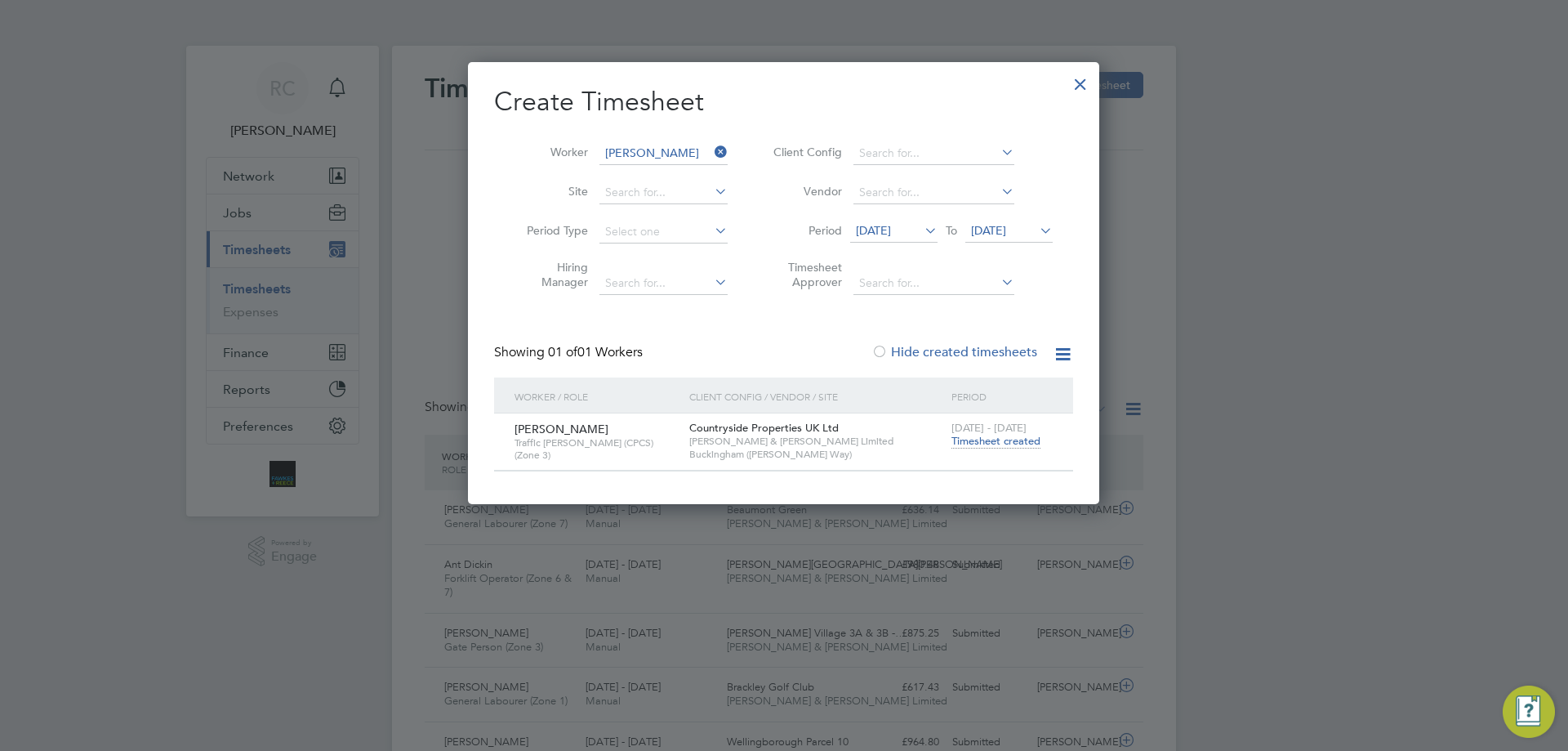
click at [990, 445] on span "Timesheet created" at bounding box center [995, 441] width 89 height 15
